Goal: Information Seeking & Learning: Learn about a topic

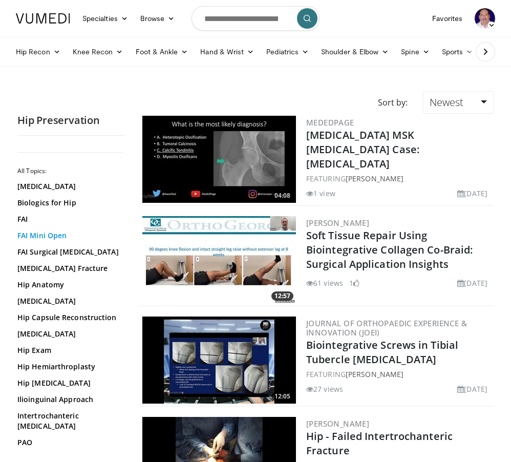
click at [60, 234] on link "FAI Mini Open" at bounding box center [68, 236] width 102 height 10
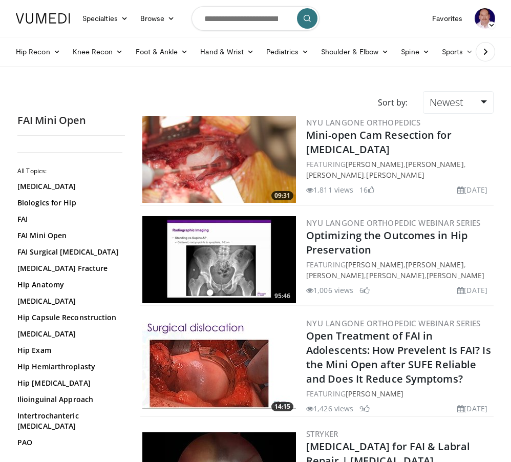
click at [227, 171] on img at bounding box center [219, 159] width 154 height 87
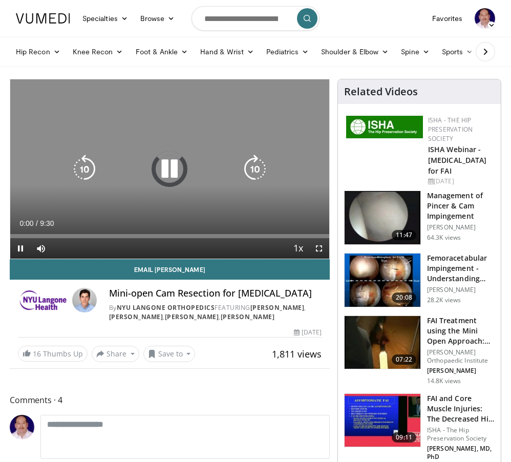
click at [319, 254] on span "Video Player" at bounding box center [319, 248] width 20 height 20
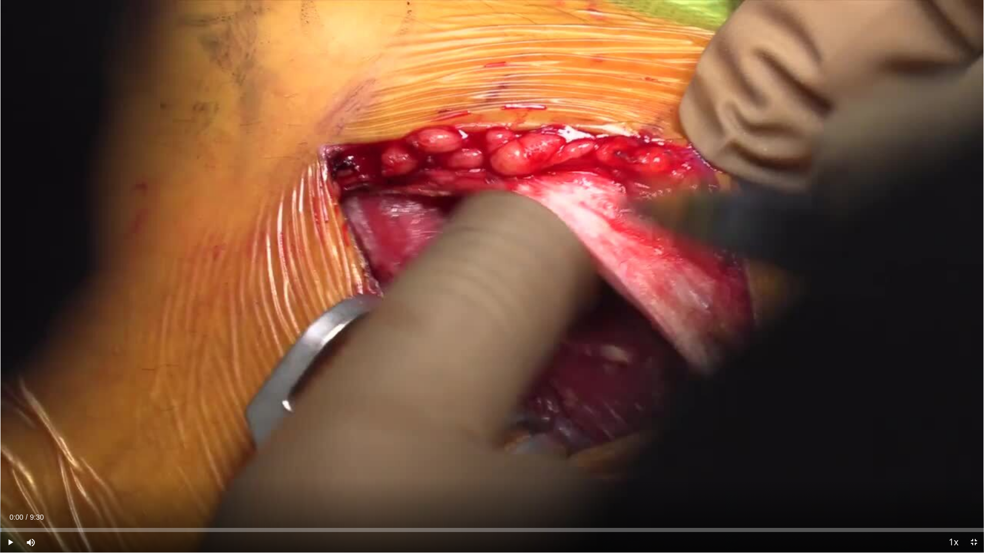
click at [8, 462] on span "Video Player" at bounding box center [10, 542] width 20 height 20
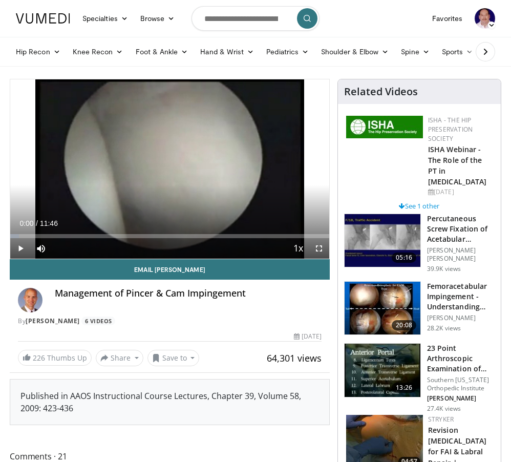
scroll to position [2, 0]
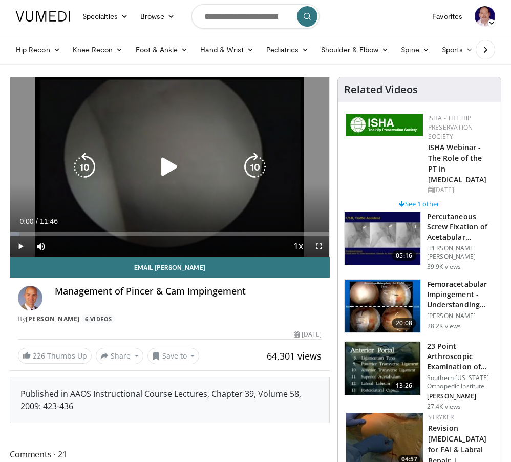
click at [24, 249] on span "Video Player" at bounding box center [20, 246] width 20 height 20
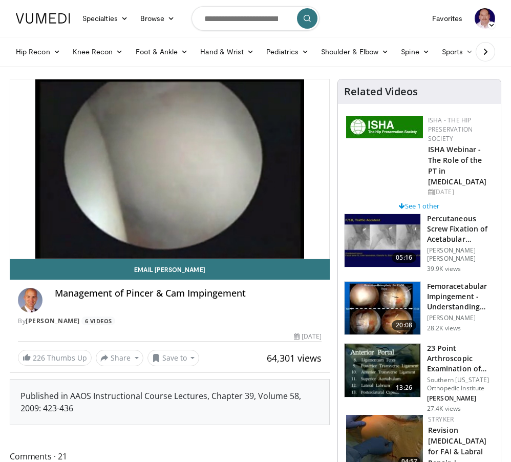
scroll to position [0, 43]
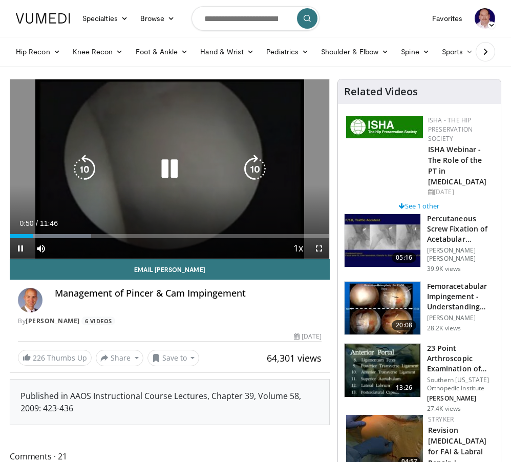
click at [309, 251] on span "Video Player" at bounding box center [319, 248] width 20 height 20
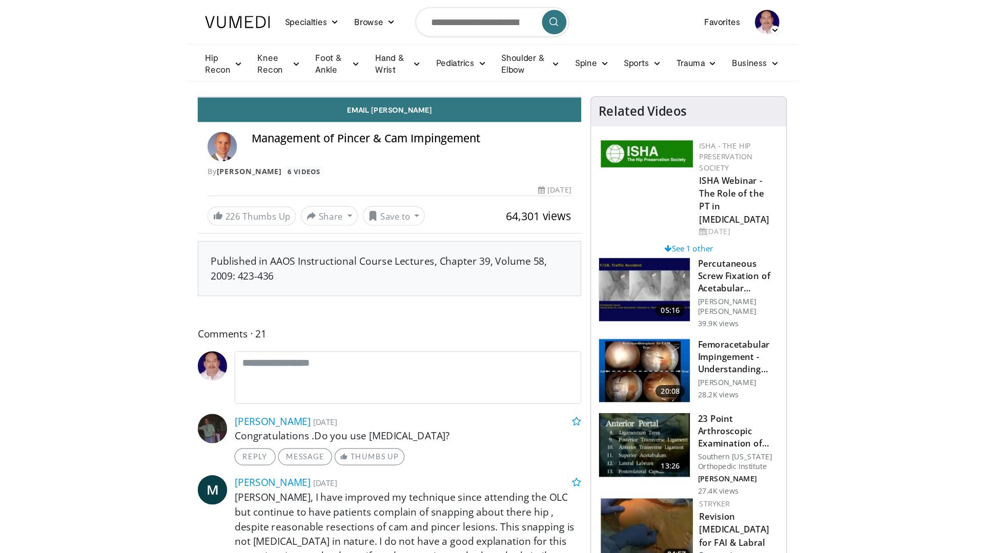
scroll to position [0, 0]
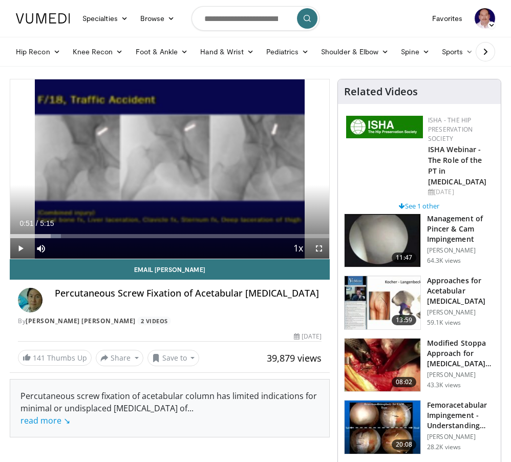
click at [109, 314] on div "Percutaneous Screw Fixation of Acetabular Fractures By Jae Hyuk Yang 2 Videos" at bounding box center [170, 307] width 304 height 38
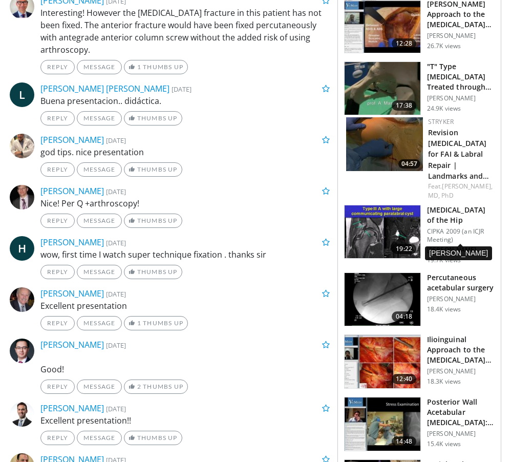
scroll to position [543, 0]
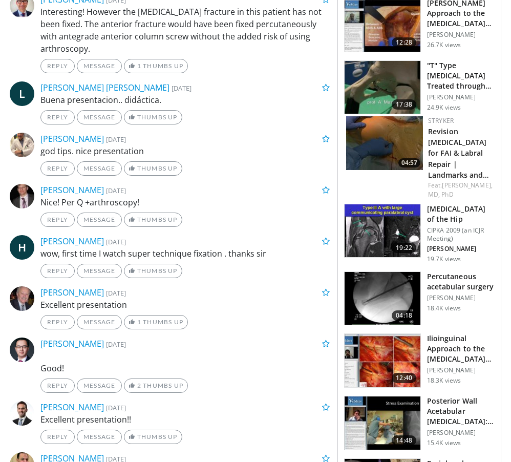
click at [407, 357] on img at bounding box center [383, 360] width 76 height 53
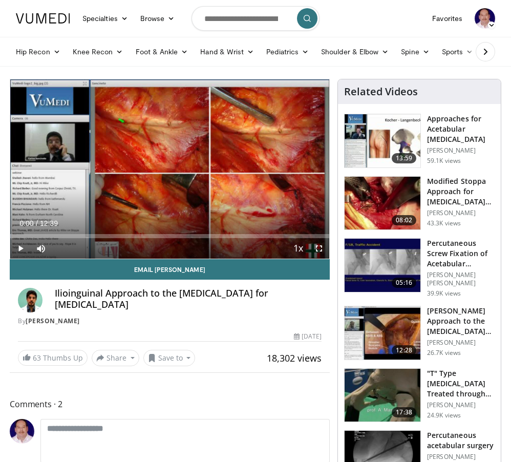
click at [318, 248] on span "Video Player" at bounding box center [319, 248] width 20 height 20
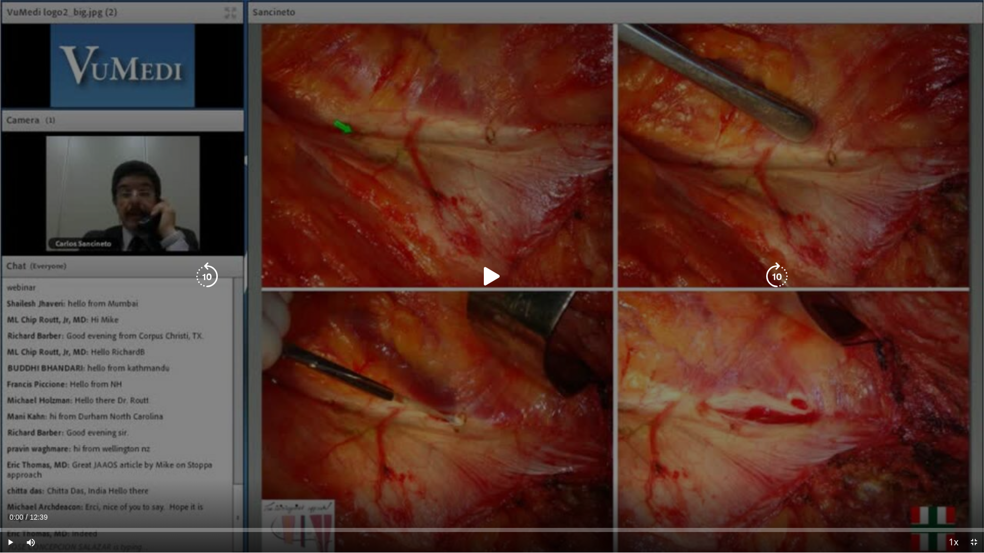
click at [489, 280] on icon "Video Player" at bounding box center [492, 276] width 29 height 29
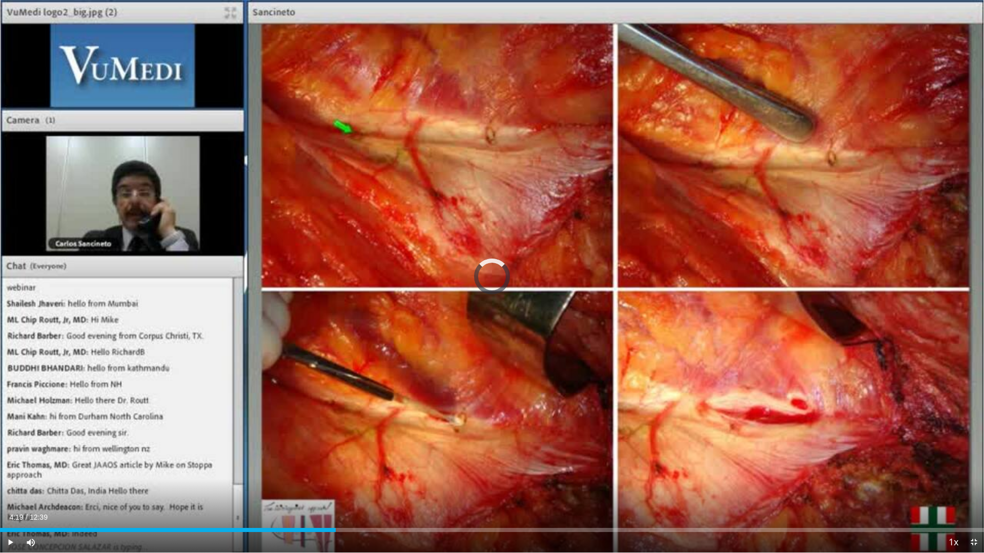
drag, startPoint x: 180, startPoint y: 531, endPoint x: 347, endPoint y: 527, distance: 167.1
click at [347, 462] on div "Loaded : 27.63% 04:26 04:26" at bounding box center [492, 528] width 984 height 10
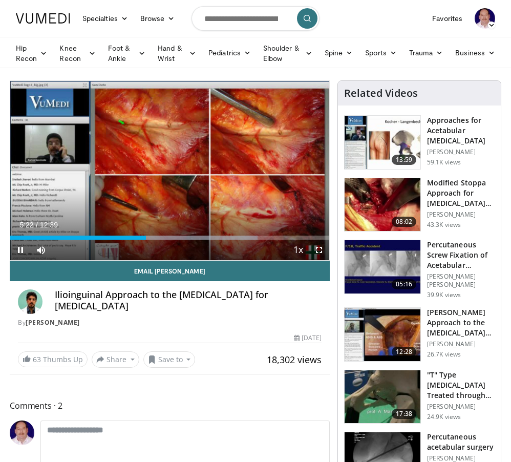
click at [22, 248] on span "Video Player" at bounding box center [20, 250] width 20 height 20
click at [381, 52] on link "Sports" at bounding box center [381, 53] width 44 height 20
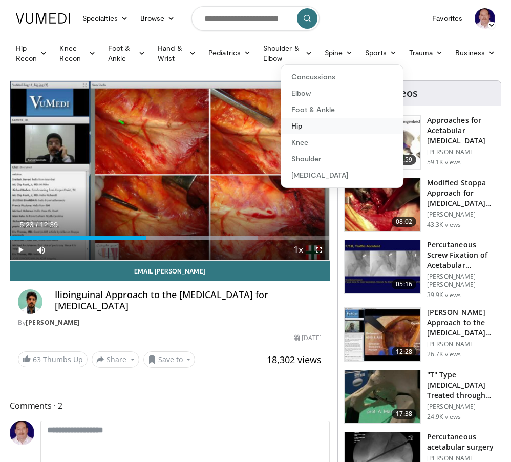
click at [309, 123] on link "Hip" at bounding box center [342, 126] width 122 height 16
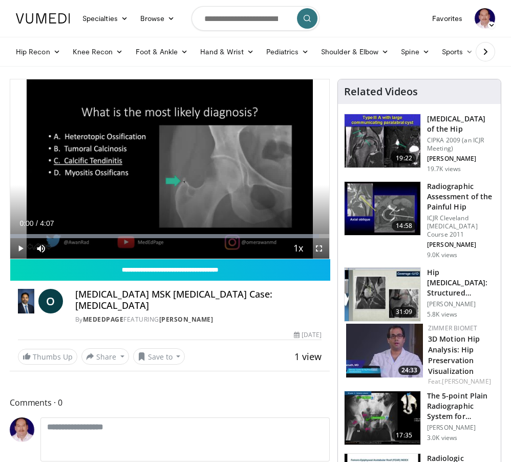
scroll to position [1, 1]
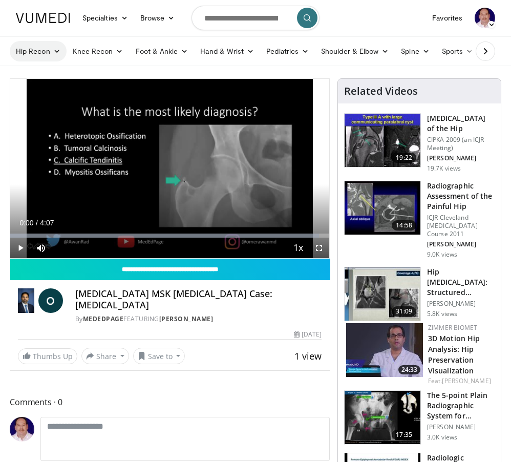
click at [56, 49] on icon at bounding box center [56, 51] width 7 height 7
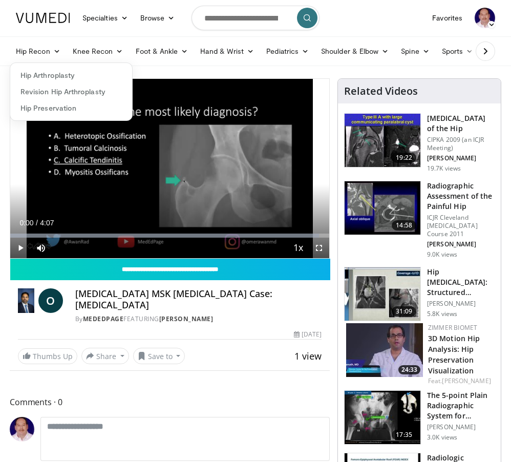
click at [56, 76] on link "Hip Arthroplasty" at bounding box center [71, 75] width 122 height 16
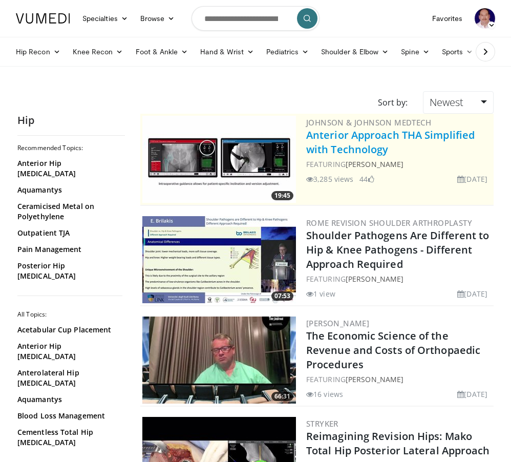
click at [362, 138] on link "Anterior Approach THA Simplified with Technology" at bounding box center [390, 142] width 169 height 28
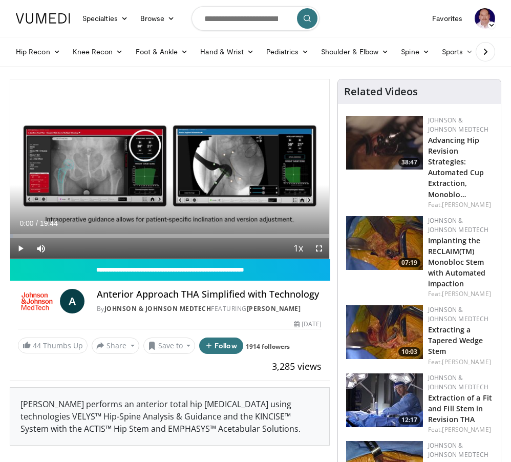
click at [21, 250] on span "Video Player" at bounding box center [20, 248] width 20 height 20
click at [321, 251] on span "Video Player" at bounding box center [319, 248] width 20 height 20
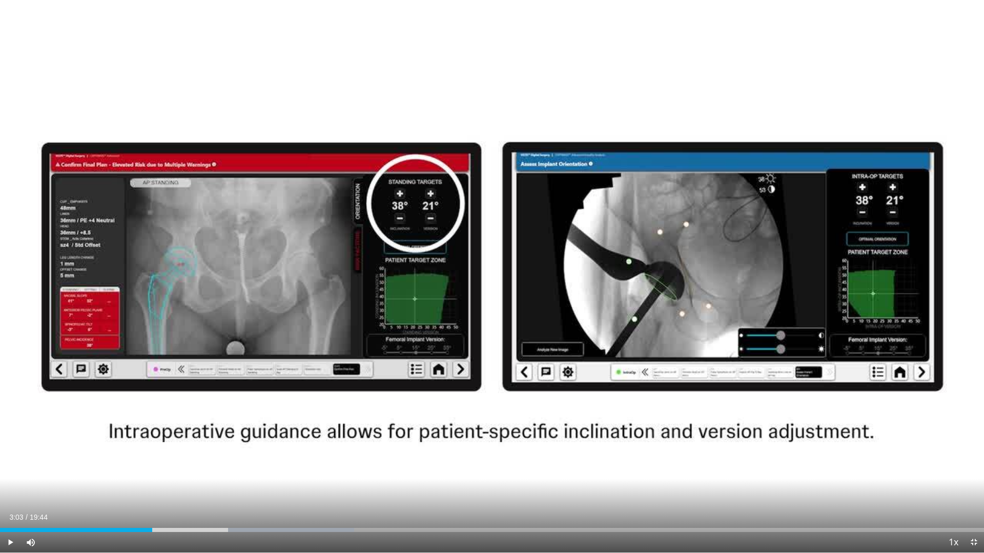
drag, startPoint x: 249, startPoint y: 531, endPoint x: 152, endPoint y: 536, distance: 96.9
click at [152, 462] on div "Current Time 3:03 / Duration 19:44 Play Skip Backward Skip Forward Mute 49% Loa…" at bounding box center [492, 542] width 984 height 20
drag, startPoint x: 151, startPoint y: 532, endPoint x: 112, endPoint y: 553, distance: 44.7
click at [112, 462] on video-js "**********" at bounding box center [492, 276] width 984 height 553
